Goal: Task Accomplishment & Management: Manage account settings

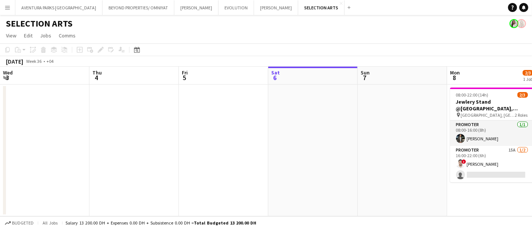
scroll to position [0, 167]
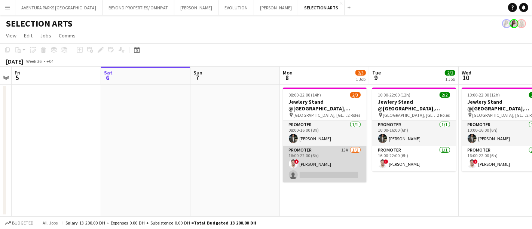
click at [311, 165] on app-card-role "Promoter 15A [DATE] 16:00-22:00 (6h) ! [PERSON_NAME] single-neutral-actions" at bounding box center [325, 164] width 84 height 36
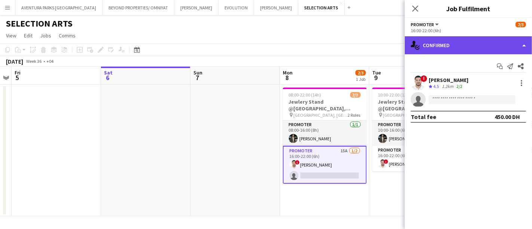
click at [448, 39] on div "single-neutral-actions-check-2 Confirmed" at bounding box center [467, 45] width 127 height 18
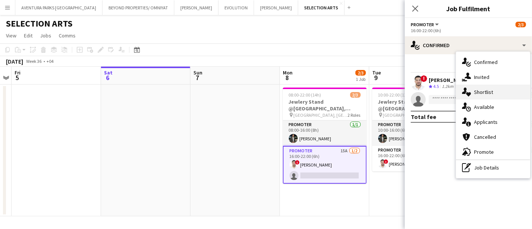
click at [491, 95] on span "Shortlist" at bounding box center [483, 92] width 19 height 7
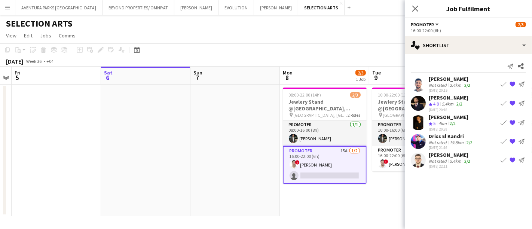
click at [415, 81] on app-user-avatar at bounding box center [417, 84] width 15 height 15
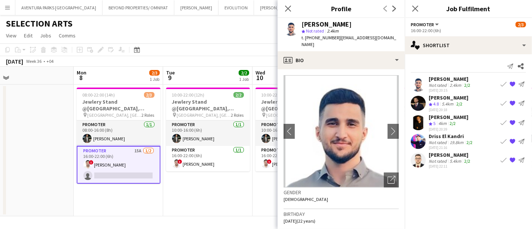
scroll to position [0, 194]
click at [416, 101] on app-user-avatar at bounding box center [417, 103] width 15 height 15
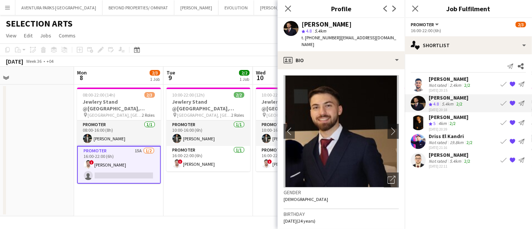
click at [417, 122] on app-user-avatar at bounding box center [417, 122] width 15 height 15
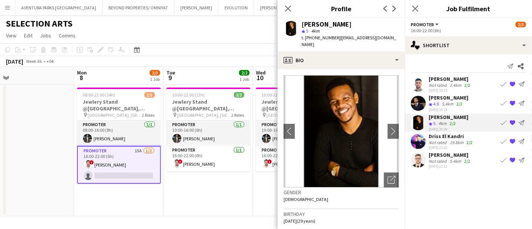
click at [419, 143] on app-user-avatar at bounding box center [417, 141] width 15 height 15
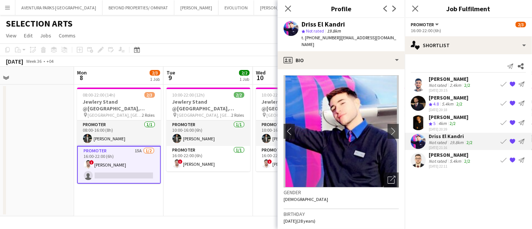
click at [417, 157] on app-user-avatar at bounding box center [417, 160] width 15 height 15
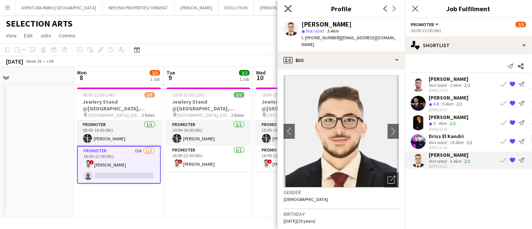
click at [288, 9] on icon at bounding box center [287, 8] width 7 height 7
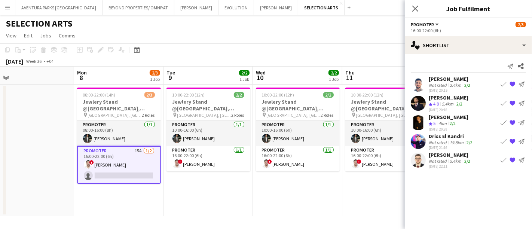
click at [130, 148] on app-card-role "Promoter 15A [DATE] 16:00-22:00 (6h) ! [PERSON_NAME] single-neutral-actions" at bounding box center [119, 165] width 84 height 38
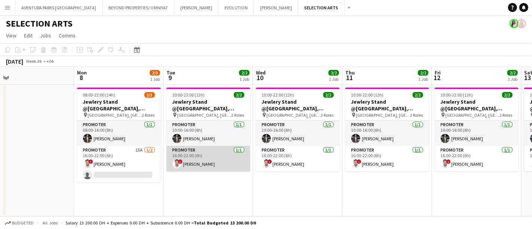
click at [225, 150] on app-card-role "Promoter [DATE] 16:00-22:00 (6h) ! [PERSON_NAME]" at bounding box center [208, 158] width 84 height 25
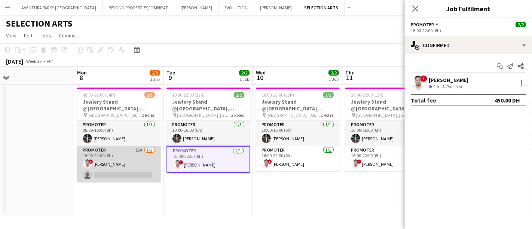
click at [99, 153] on app-card-role "Promoter 15A [DATE] 16:00-22:00 (6h) ! [PERSON_NAME] single-neutral-actions" at bounding box center [119, 164] width 84 height 36
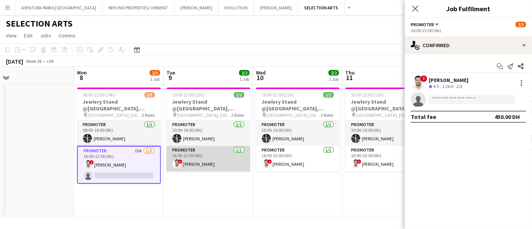
click at [217, 155] on app-card-role "Promoter [DATE] 16:00-22:00 (6h) ! [PERSON_NAME]" at bounding box center [208, 158] width 84 height 25
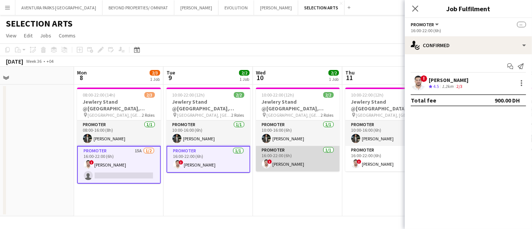
click at [296, 155] on app-card-role "Promoter [DATE] 16:00-22:00 (6h) ! [PERSON_NAME]" at bounding box center [298, 158] width 84 height 25
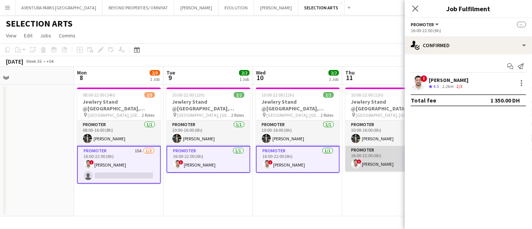
click at [357, 153] on app-card-role "Promoter [DATE] 16:00-22:00 (6h) ! [PERSON_NAME]" at bounding box center [387, 158] width 84 height 25
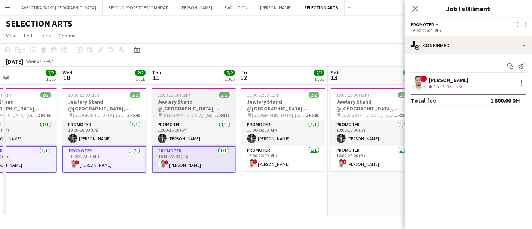
scroll to position [0, 299]
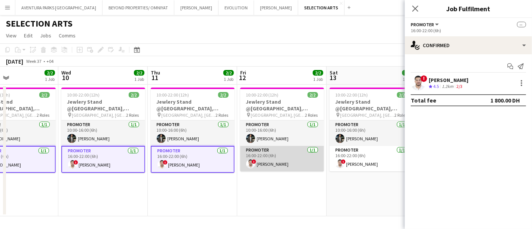
click at [269, 157] on app-card-role "Promoter [DATE] 16:00-22:00 (6h) ! [PERSON_NAME]" at bounding box center [282, 158] width 84 height 25
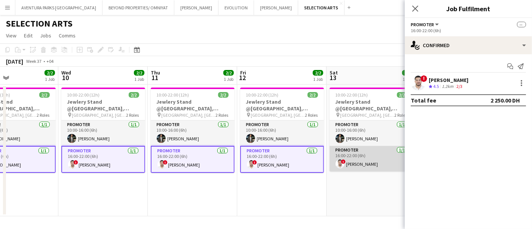
click at [363, 161] on app-card-role "Promoter [DATE] 16:00-22:00 (6h) ! [PERSON_NAME]" at bounding box center [371, 158] width 84 height 25
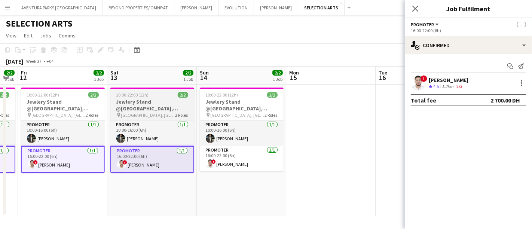
scroll to position [0, 254]
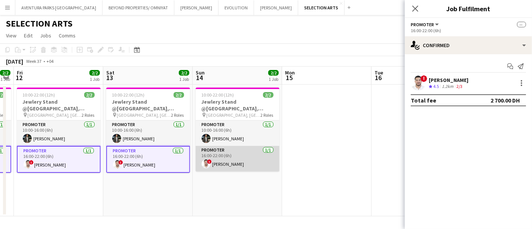
click at [228, 154] on app-card-role "Promoter [DATE] 16:00-22:00 (6h) ! [PERSON_NAME]" at bounding box center [238, 158] width 84 height 25
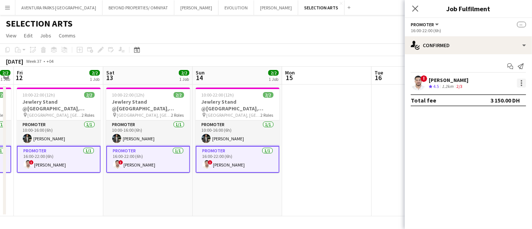
click at [522, 81] on div at bounding box center [521, 83] width 9 height 9
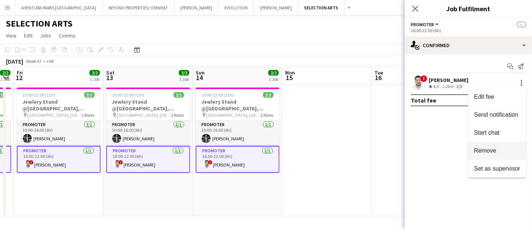
click at [491, 150] on span "Remove" at bounding box center [485, 150] width 22 height 6
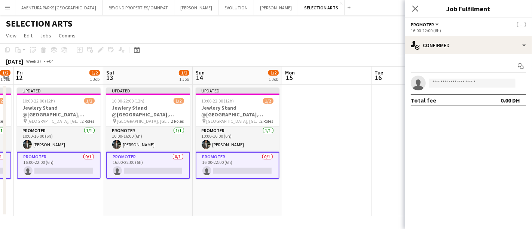
click at [401, 54] on app-toolbar "Copy Paste Paste Ctrl+V Paste with crew Ctrl+Shift+V Paste linked Job [GEOGRAPH…" at bounding box center [266, 49] width 532 height 13
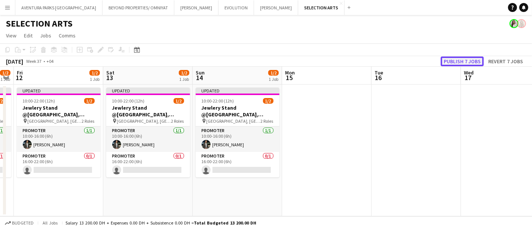
click at [452, 59] on button "Publish 7 jobs" at bounding box center [461, 61] width 43 height 10
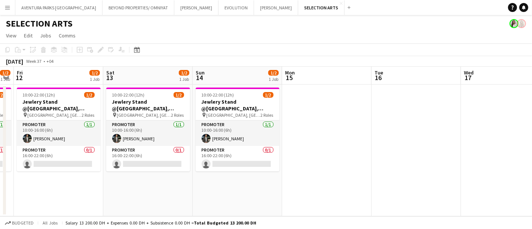
click at [450, 128] on app-date-cell at bounding box center [415, 150] width 89 height 132
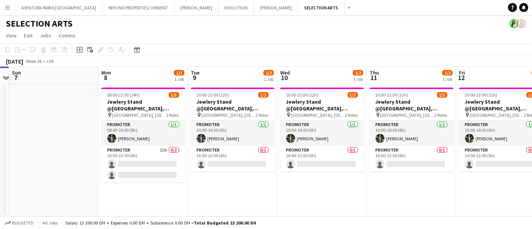
scroll to position [0, 237]
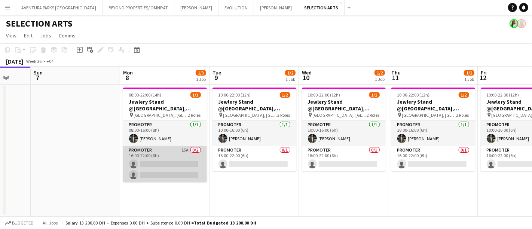
click at [170, 170] on app-card-role "Promoter 15A 0/2 16:00-22:00 (6h) single-neutral-actions single-neutral-actions" at bounding box center [165, 164] width 84 height 36
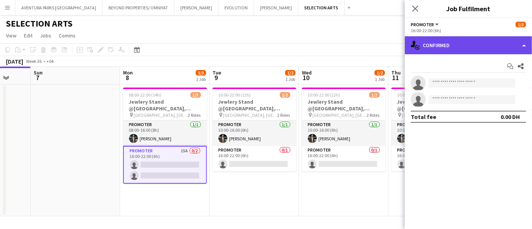
click at [464, 45] on div "single-neutral-actions-check-2 Confirmed" at bounding box center [467, 45] width 127 height 18
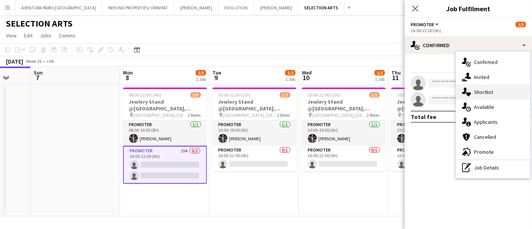
click at [481, 91] on span "Shortlist" at bounding box center [483, 92] width 19 height 7
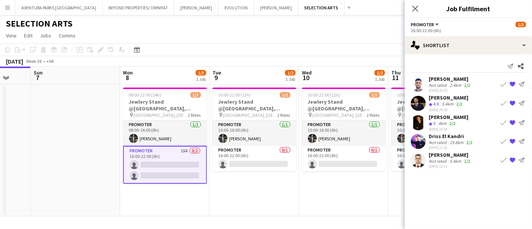
click at [442, 79] on div "[PERSON_NAME]" at bounding box center [449, 79] width 43 height 7
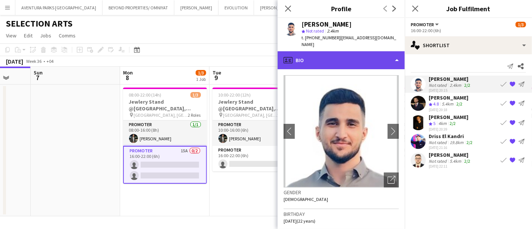
click at [331, 51] on div "profile Bio" at bounding box center [340, 60] width 127 height 18
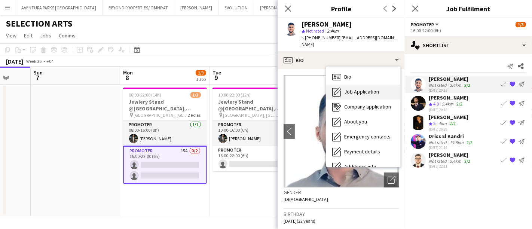
click at [366, 88] on span "Job Application" at bounding box center [361, 91] width 35 height 7
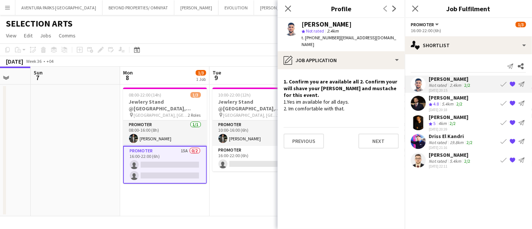
click at [456, 96] on div "[PERSON_NAME]" at bounding box center [448, 97] width 40 height 7
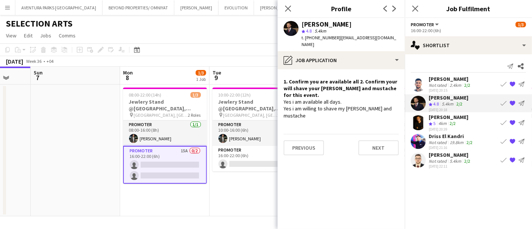
click at [480, 119] on div "[PERSON_NAME] Crew rating 5 4km 2/2 [DATE] 20:39 Book crew {{ spriteTitle }} Se…" at bounding box center [467, 123] width 127 height 18
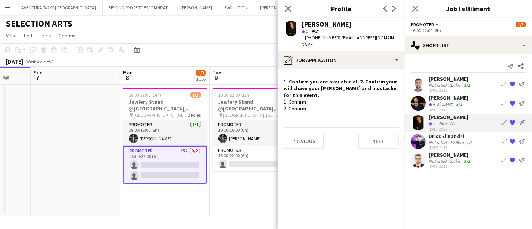
click at [470, 136] on div "Driss El Kandri" at bounding box center [450, 136] width 45 height 7
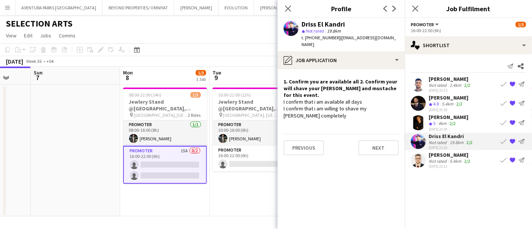
click at [467, 158] on app-skills-label "2/2" at bounding box center [467, 161] width 6 height 6
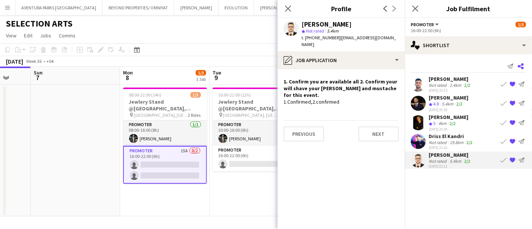
click at [523, 64] on app-icon "Share" at bounding box center [520, 66] width 10 height 10
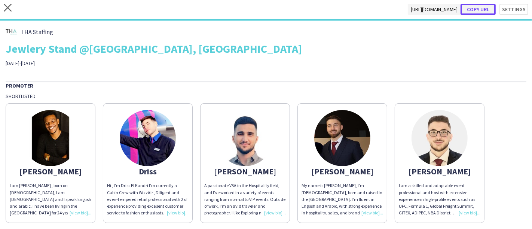
click at [472, 11] on button "Copy url" at bounding box center [477, 9] width 35 height 11
type textarea "**********"
click at [418, 56] on div "THA Staffing Jewlery Stand @[GEOGRAPHIC_DATA], [GEOGRAPHIC_DATA] [DATE]-[DATE]" at bounding box center [266, 46] width 520 height 40
click at [9, 8] on icon "close" at bounding box center [8, 8] width 8 height 8
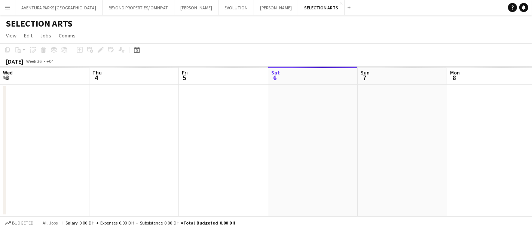
scroll to position [0, 178]
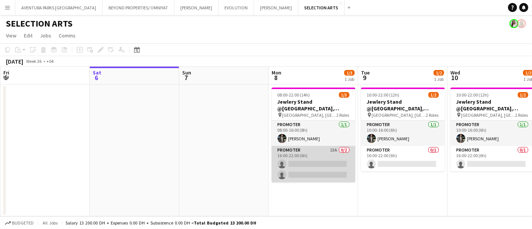
click at [312, 159] on app-card-role "Promoter 15A 0/2 16:00-22:00 (6h) single-neutral-actions single-neutral-actions" at bounding box center [313, 164] width 84 height 36
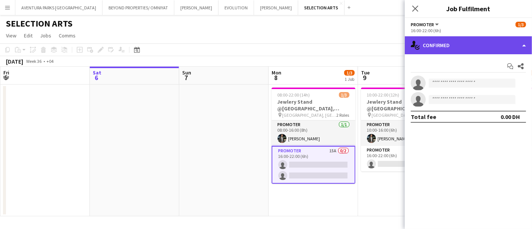
click at [479, 44] on div "single-neutral-actions-check-2 Confirmed" at bounding box center [467, 45] width 127 height 18
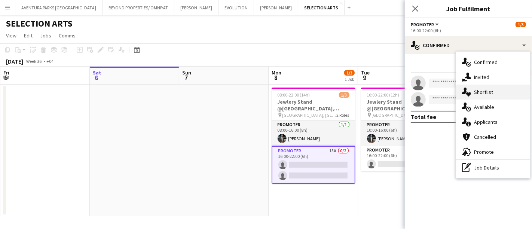
click at [483, 96] on div "single-neutral-actions-heart Shortlist" at bounding box center [493, 91] width 74 height 15
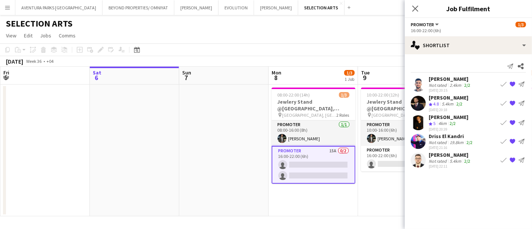
click at [454, 81] on div "[PERSON_NAME]" at bounding box center [449, 79] width 43 height 7
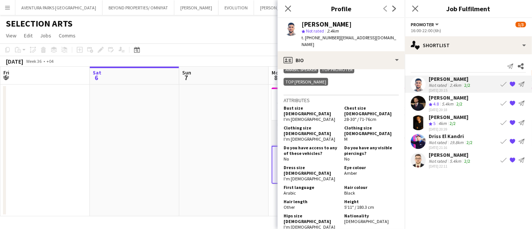
scroll to position [422, 0]
click at [445, 100] on div "[PERSON_NAME]" at bounding box center [448, 97] width 40 height 7
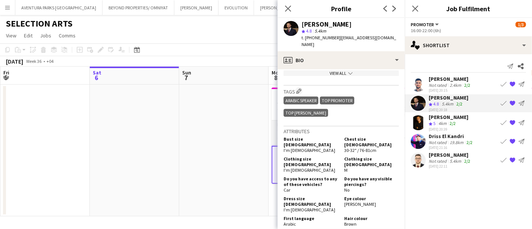
scroll to position [482, 0]
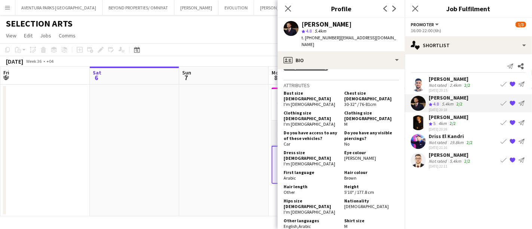
click at [456, 118] on div "[PERSON_NAME]" at bounding box center [448, 117] width 40 height 7
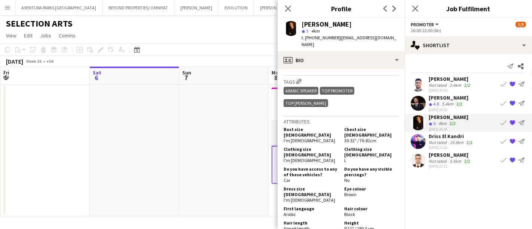
scroll to position [385, 0]
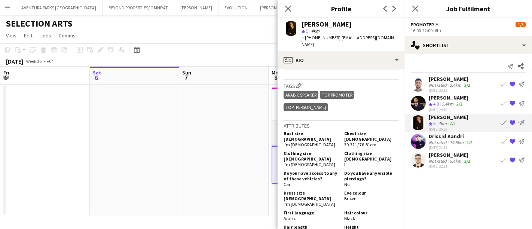
click at [433, 137] on div "Driss El Kandri" at bounding box center [450, 136] width 45 height 7
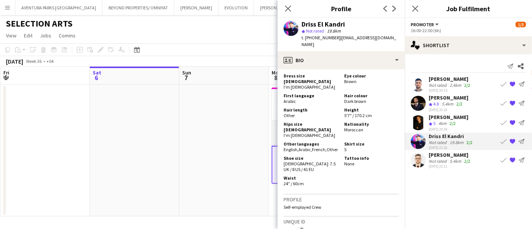
scroll to position [507, 0]
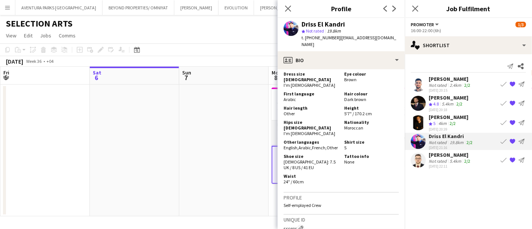
click at [449, 159] on div "5.4km" at bounding box center [455, 161] width 15 height 6
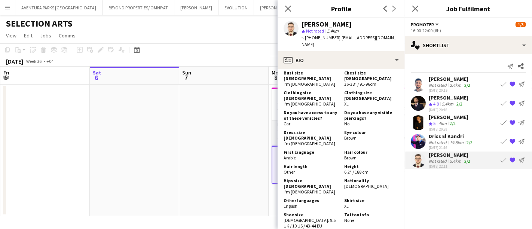
scroll to position [418, 0]
click at [513, 120] on app-icon "{{ spriteTitle }}" at bounding box center [512, 122] width 6 height 6
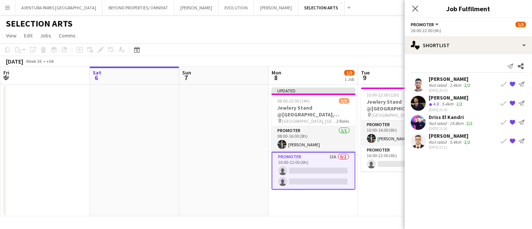
click at [513, 120] on app-icon "{{ spriteTitle }}" at bounding box center [512, 122] width 6 height 6
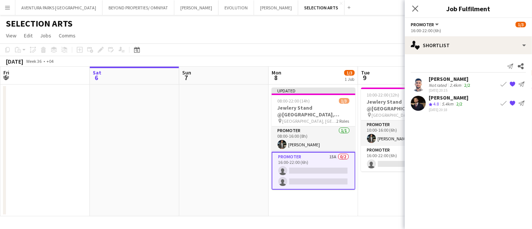
click at [381, 59] on div "[DATE] Week 36 • +04 Publish 1 job Revert 1 job" at bounding box center [266, 61] width 532 height 10
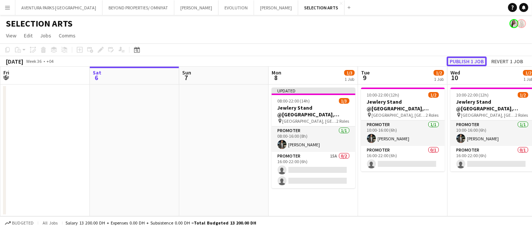
click at [471, 59] on button "Publish 1 job" at bounding box center [466, 61] width 40 height 10
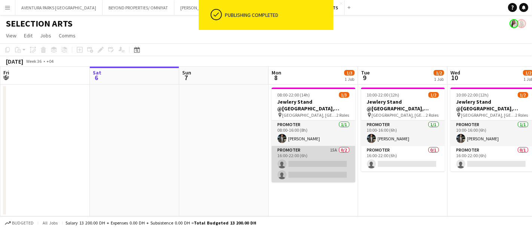
click at [314, 165] on app-card-role "Promoter 15A 0/2 16:00-22:00 (6h) single-neutral-actions single-neutral-actions" at bounding box center [313, 164] width 84 height 36
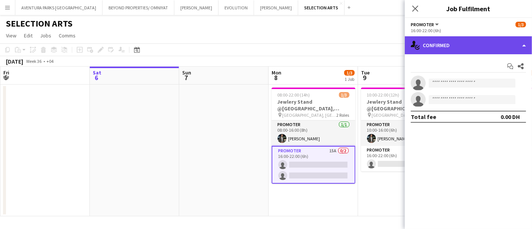
click at [473, 48] on div "single-neutral-actions-check-2 Confirmed" at bounding box center [467, 45] width 127 height 18
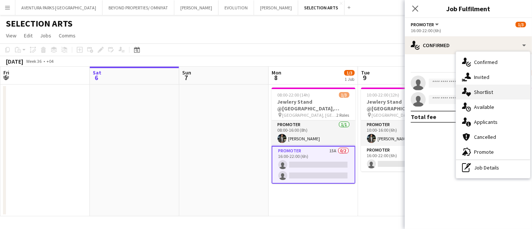
click at [485, 96] on div "single-neutral-actions-heart Shortlist" at bounding box center [493, 91] width 74 height 15
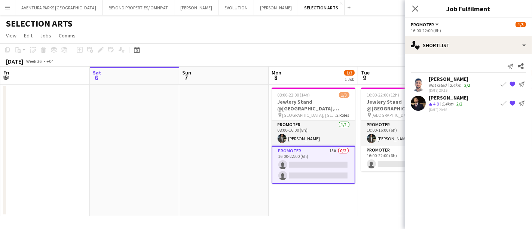
click at [440, 84] on div "Not rated" at bounding box center [437, 85] width 19 height 6
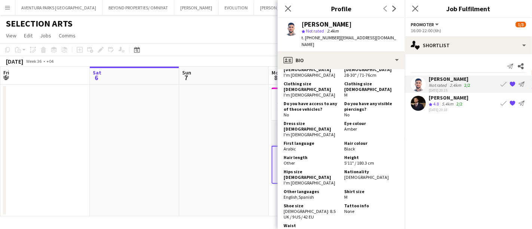
scroll to position [445, 0]
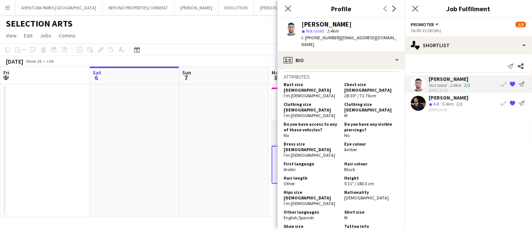
click at [452, 102] on div "5.4km" at bounding box center [447, 104] width 15 height 6
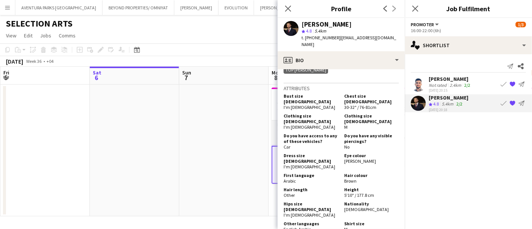
scroll to position [480, 0]
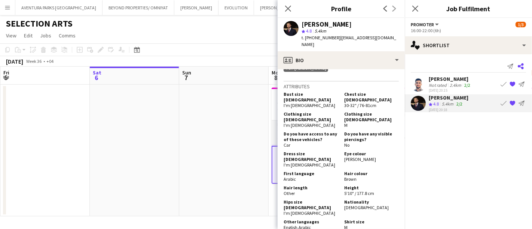
click at [521, 64] on icon "Share" at bounding box center [520, 66] width 6 height 6
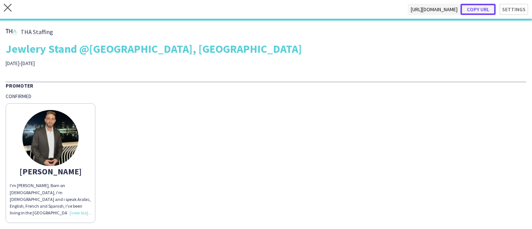
click at [479, 10] on button "Copy url" at bounding box center [477, 9] width 35 height 11
click at [424, 57] on div "THA Staffing Jewlery Stand @[GEOGRAPHIC_DATA], [GEOGRAPHIC_DATA] [DATE]-[DATE]" at bounding box center [266, 46] width 520 height 40
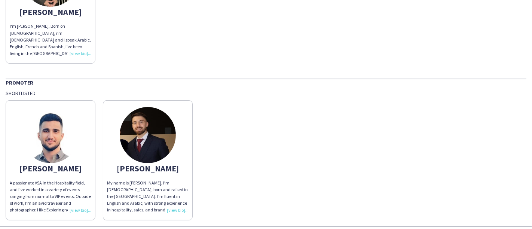
scroll to position [182, 0]
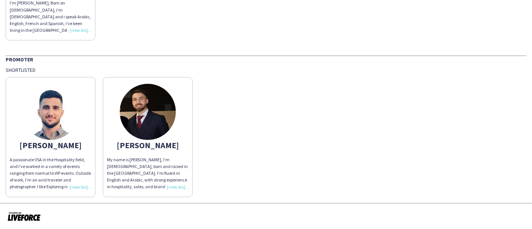
click at [292, 112] on div "[PERSON_NAME] A passionate VSA in the Hospitality field, and I’ve worked in a v…" at bounding box center [266, 134] width 520 height 123
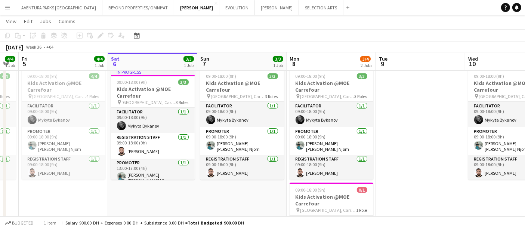
click at [412, 62] on app-board-header-date "Tue 9" at bounding box center [420, 62] width 89 height 18
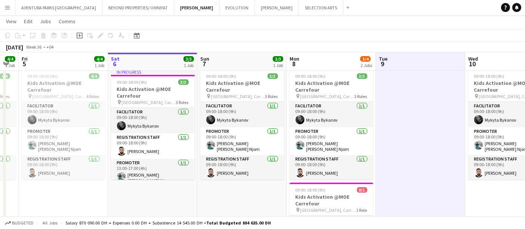
click at [382, 33] on app-toolbar "Copy Paste Paste Ctrl+V Paste with crew Ctrl+Shift+V Paste linked Job [GEOGRAPH…" at bounding box center [262, 35] width 525 height 13
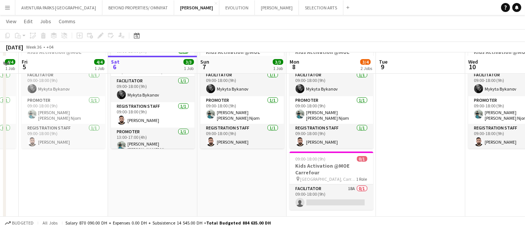
scroll to position [121, 0]
